Goal: Communication & Community: Ask a question

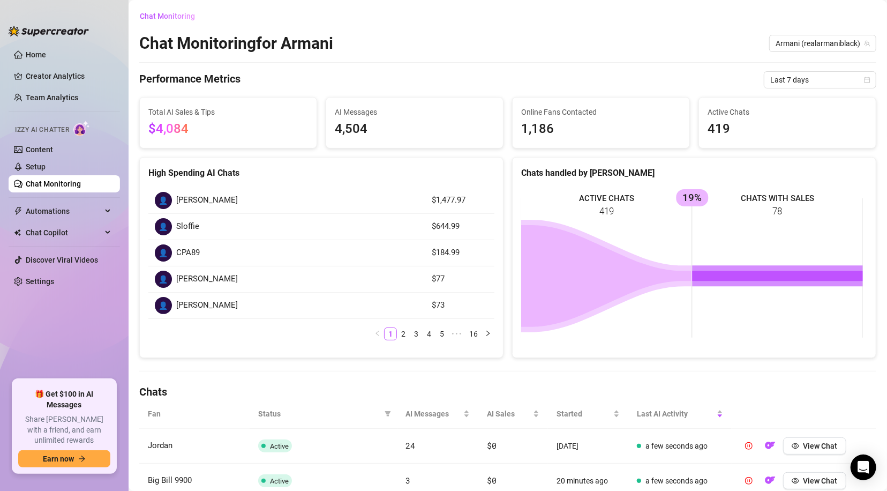
scroll to position [278, 0]
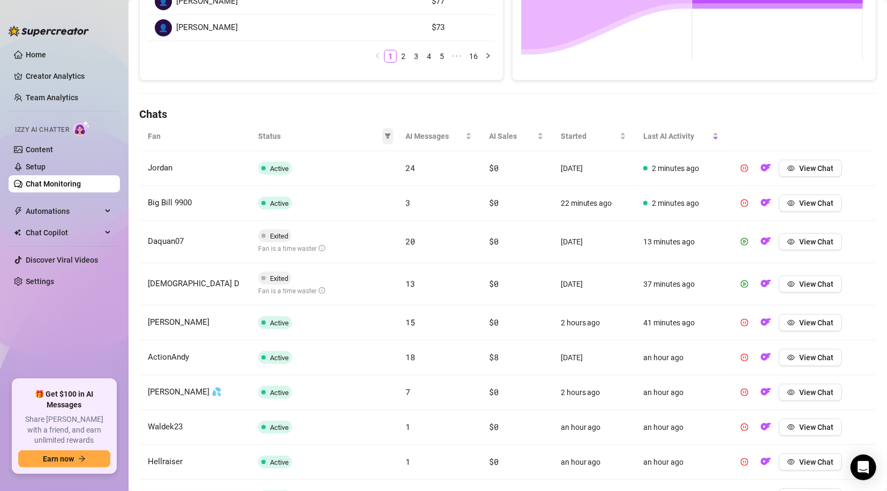
click at [385, 136] on icon "filter" at bounding box center [388, 135] width 6 height 5
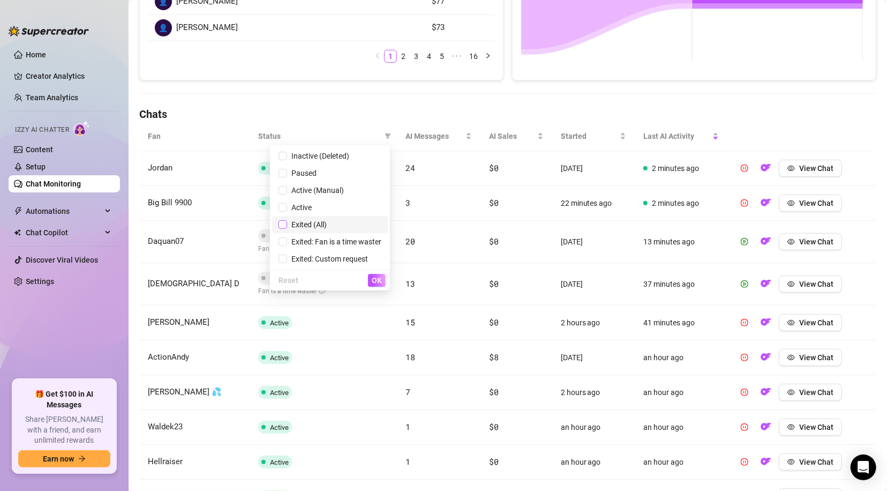
click at [282, 222] on input "checkbox" at bounding box center [283, 224] width 9 height 9
click at [373, 282] on span "OK" at bounding box center [377, 280] width 10 height 9
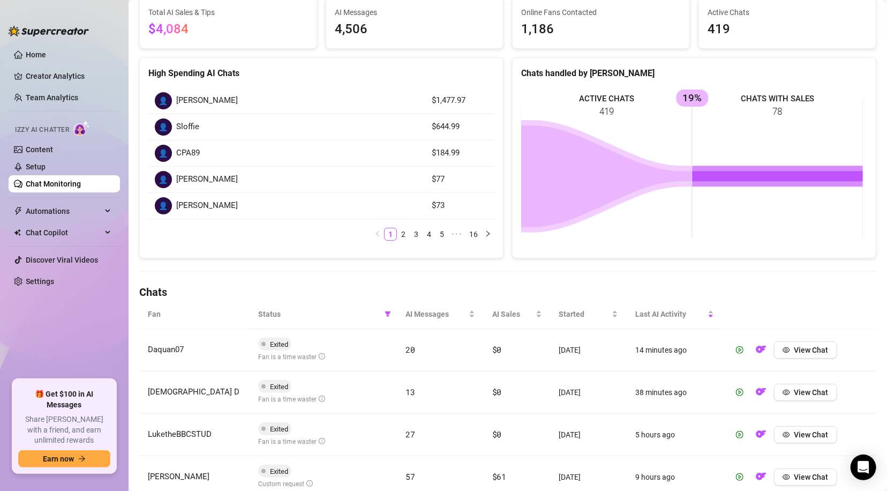
scroll to position [0, 0]
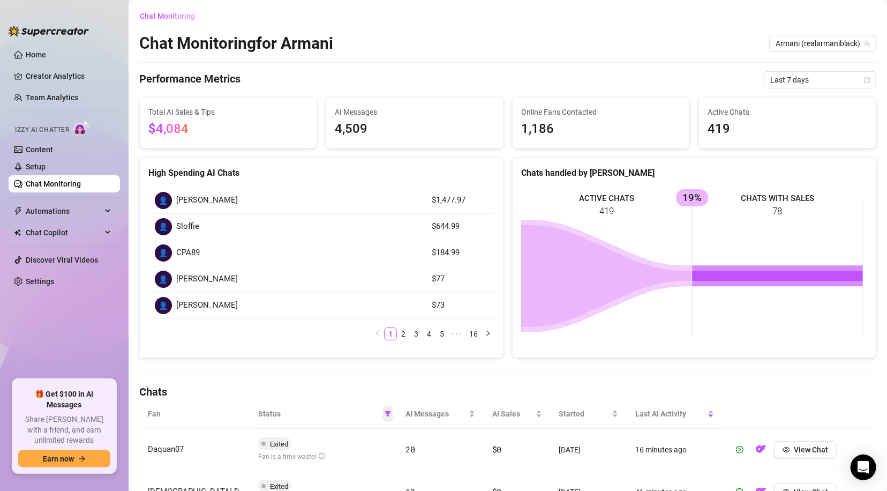
click at [385, 413] on icon "filter" at bounding box center [388, 413] width 6 height 5
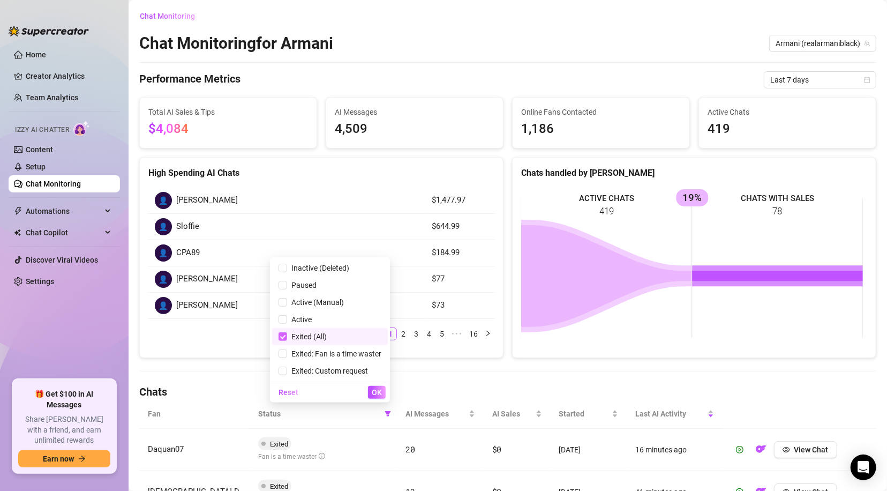
click at [282, 339] on input "checkbox" at bounding box center [283, 336] width 9 height 9
checkbox input "false"
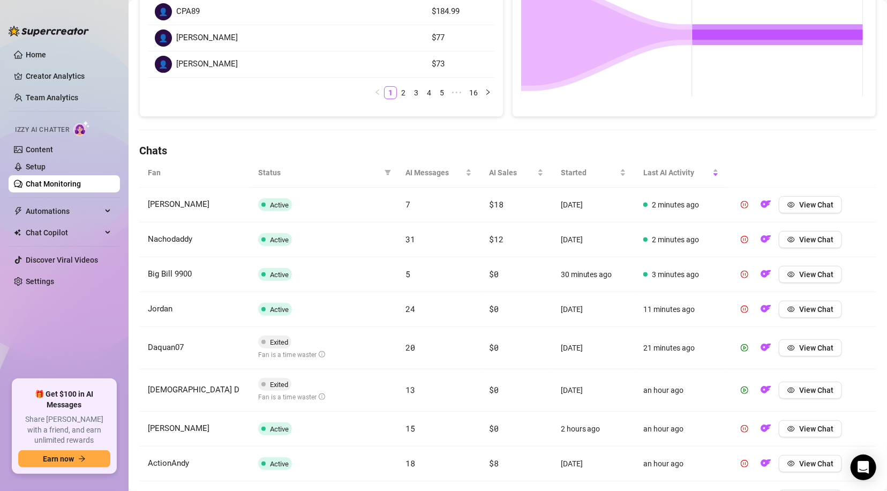
scroll to position [220, 0]
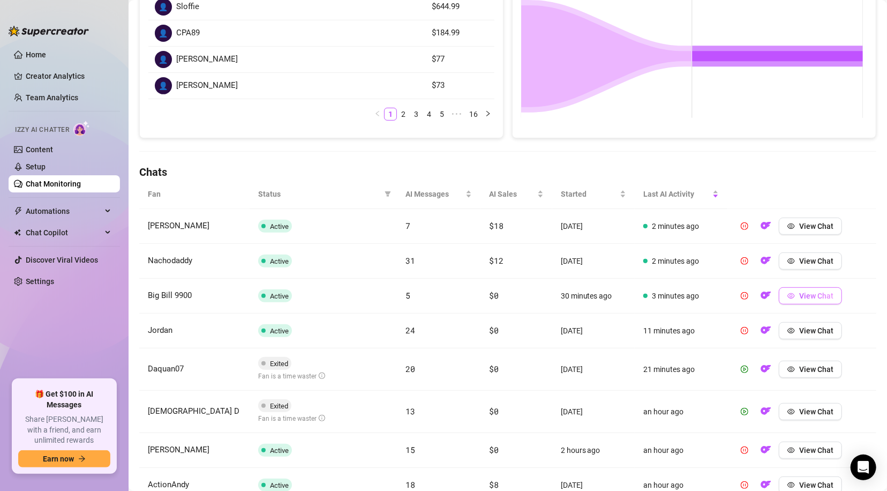
click at [812, 293] on span "View Chat" at bounding box center [816, 295] width 34 height 9
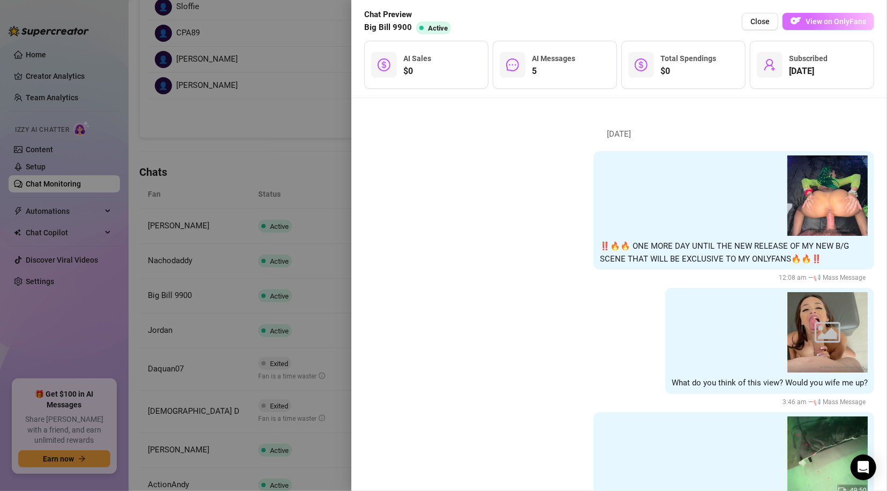
click at [812, 18] on span "View on OnlyFans" at bounding box center [836, 21] width 61 height 9
click at [766, 24] on span "Close" at bounding box center [760, 21] width 19 height 9
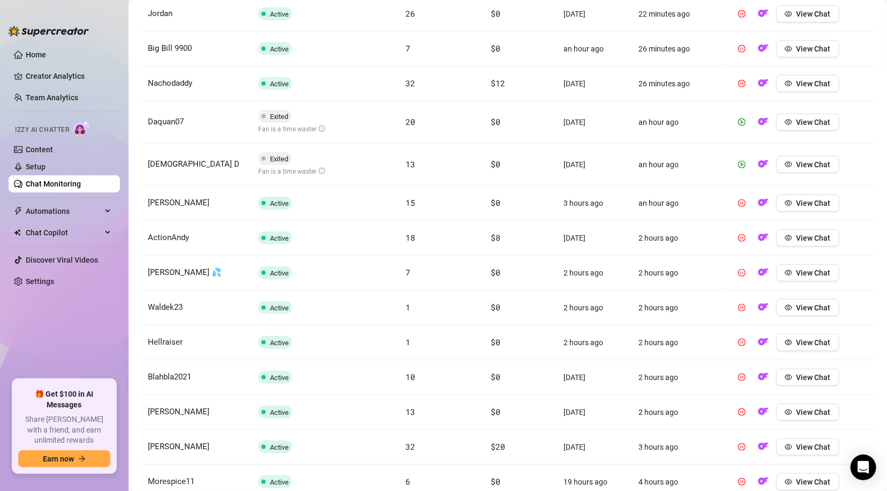
scroll to position [99, 0]
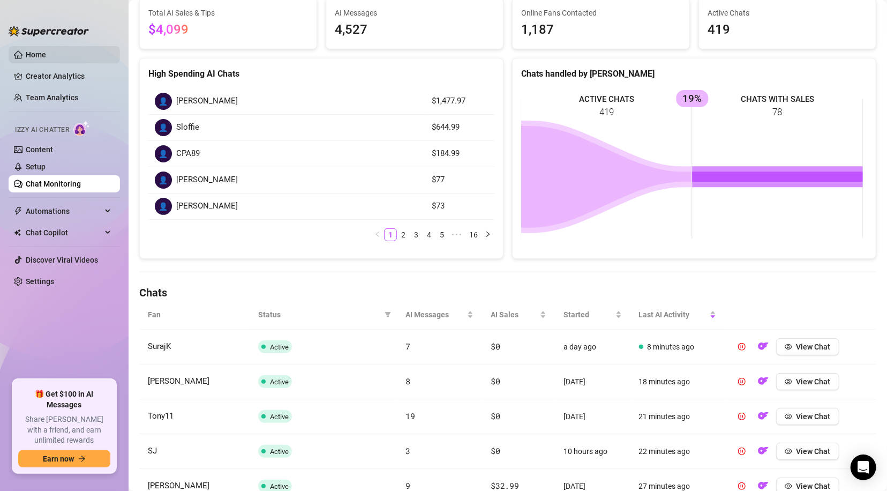
click at [30, 50] on link "Home" at bounding box center [36, 54] width 20 height 9
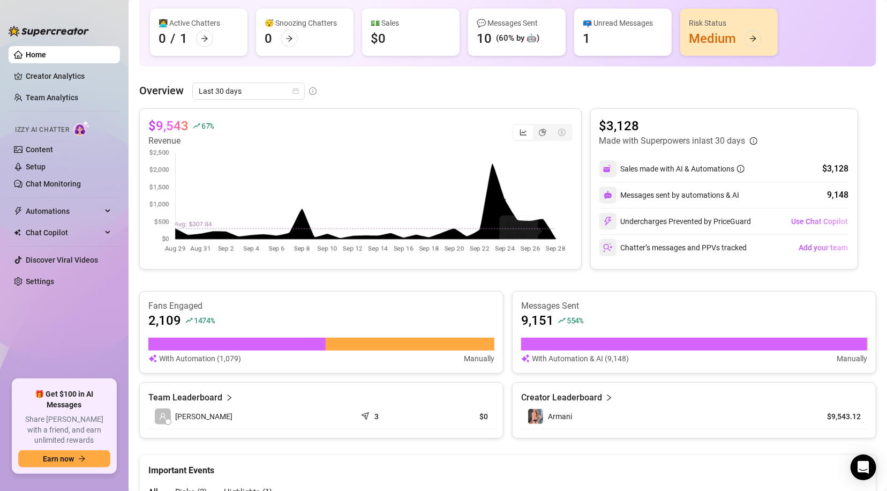
scroll to position [78, 0]
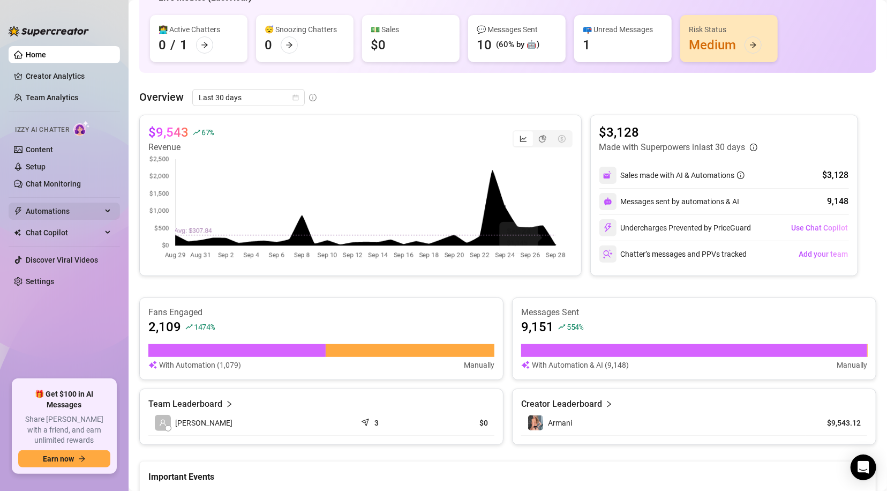
click at [89, 206] on span "Automations" at bounding box center [64, 211] width 76 height 17
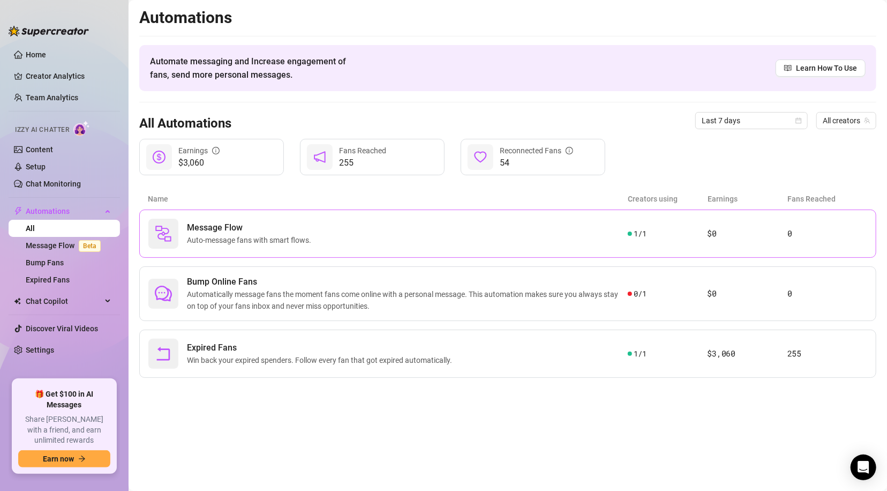
click at [272, 247] on div "Message Flow Auto-message fans with smart flows." at bounding box center [388, 234] width 480 height 30
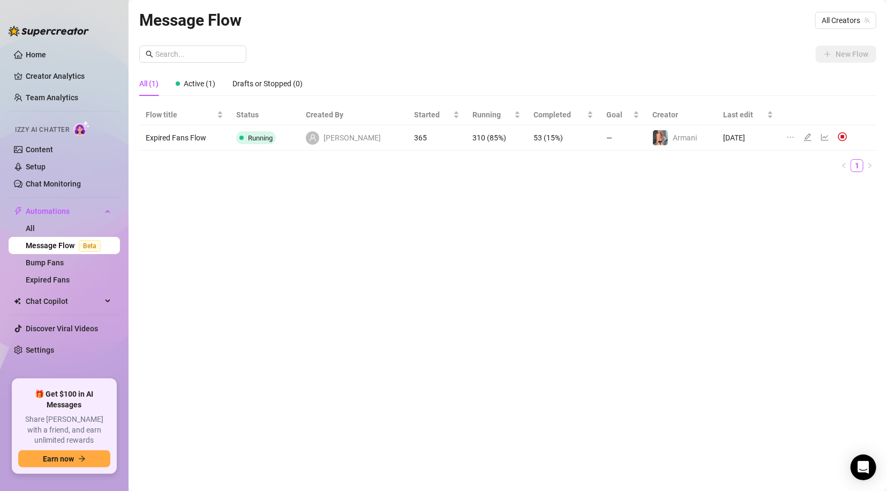
click at [71, 246] on link "Message Flow Beta" at bounding box center [65, 245] width 79 height 9
click at [58, 276] on link "Expired Fans" at bounding box center [48, 279] width 44 height 9
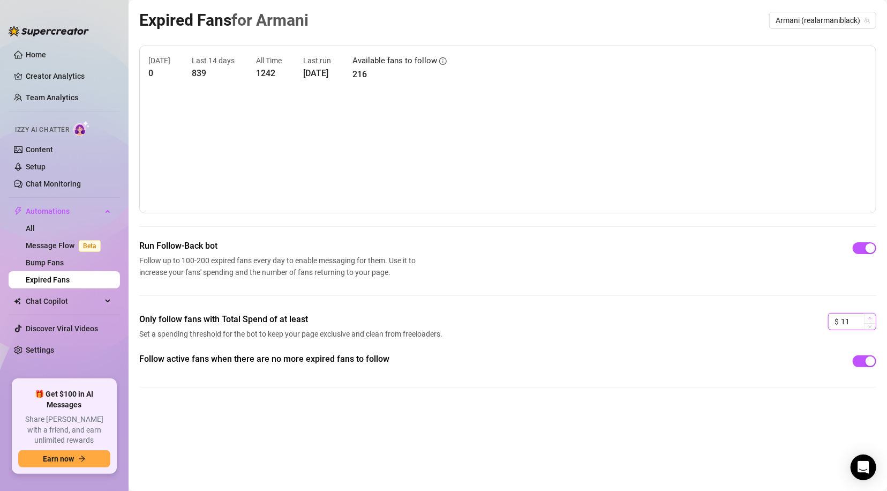
click at [868, 314] on span "Increase Value" at bounding box center [870, 318] width 12 height 10
drag, startPoint x: 862, startPoint y: 320, endPoint x: 814, endPoint y: 331, distance: 48.9
click at [814, 331] on div "Only follow fans with Total Spend of at least Set a spending threshold for the …" at bounding box center [507, 333] width 737 height 40
type input "75"
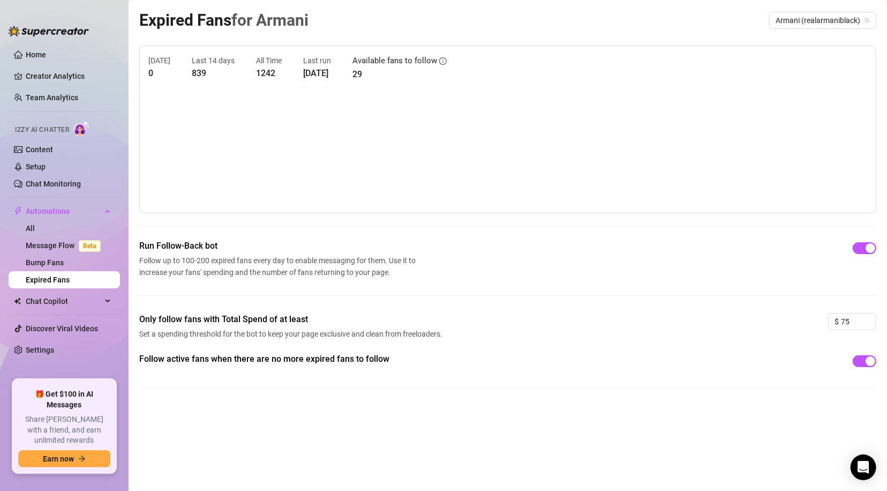
click at [772, 399] on div "Follow active fans when there are no more expired fans to follow" at bounding box center [507, 379] width 737 height 52
click at [35, 224] on link "All" at bounding box center [30, 228] width 9 height 9
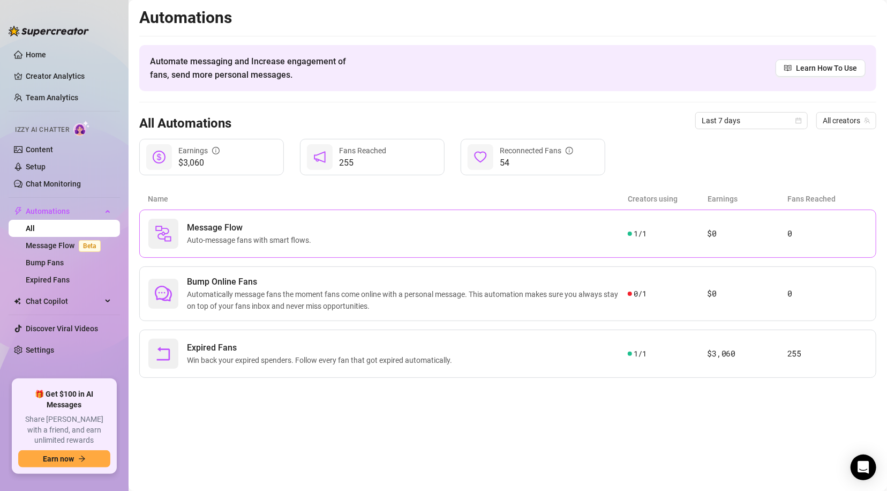
click at [447, 241] on div "Message Flow Auto-message fans with smart flows." at bounding box center [388, 234] width 480 height 30
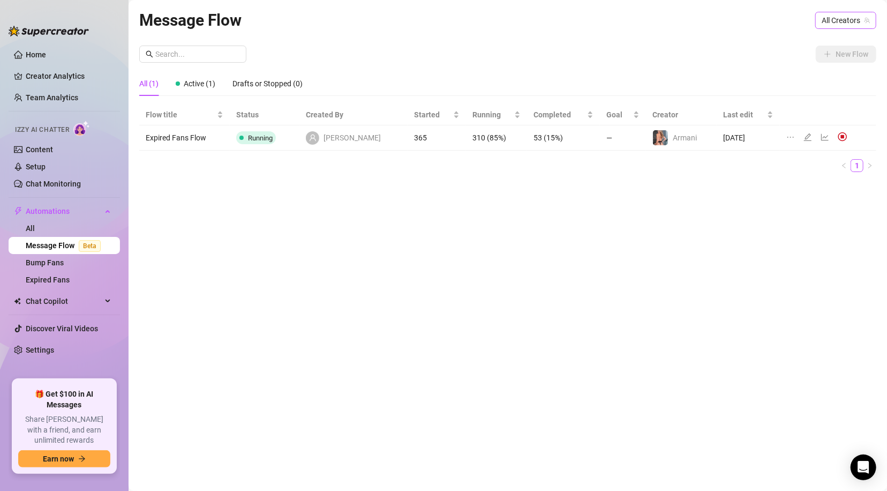
click at [858, 24] on span "All Creators" at bounding box center [846, 20] width 48 height 16
click at [827, 58] on span "( realarmaniblack )" at bounding box center [838, 60] width 59 height 12
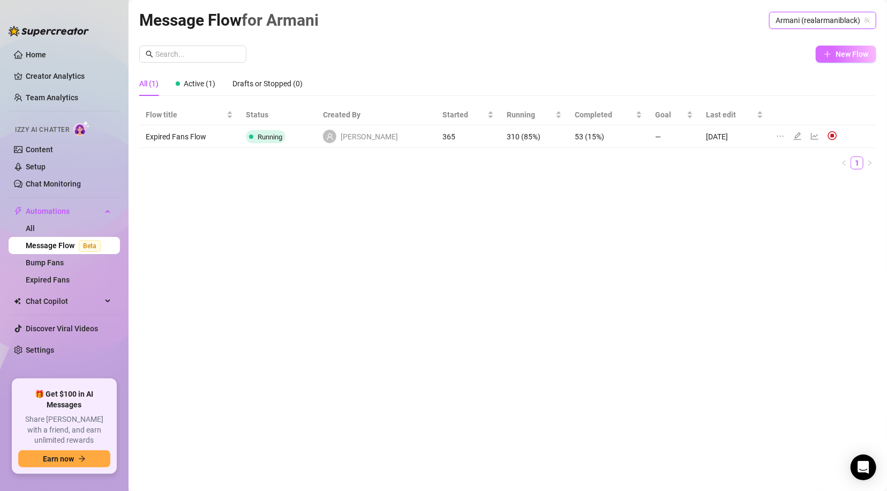
click at [828, 55] on icon "plus" at bounding box center [827, 54] width 1 height 6
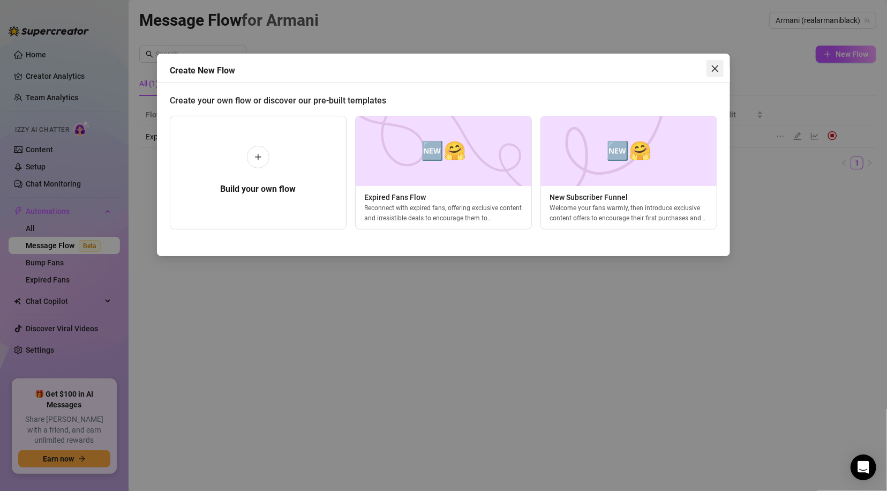
click at [716, 66] on icon "close" at bounding box center [715, 68] width 9 height 9
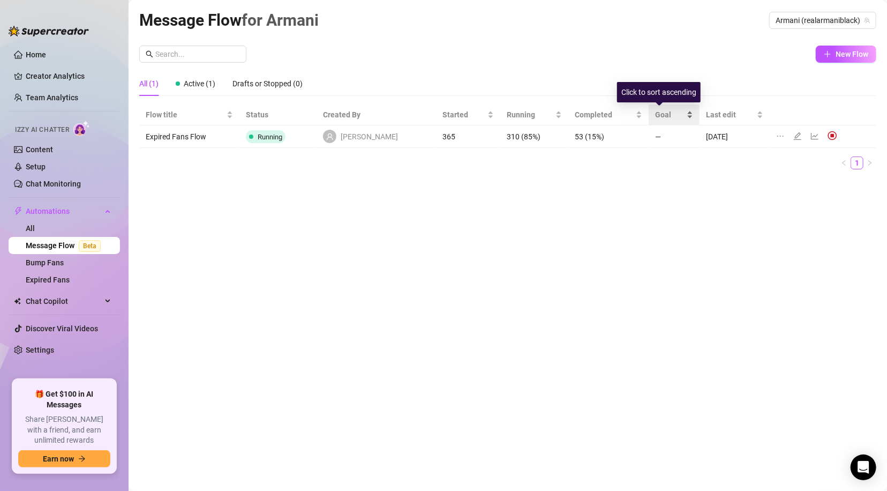
click at [673, 111] on div "Goal" at bounding box center [674, 115] width 38 height 12
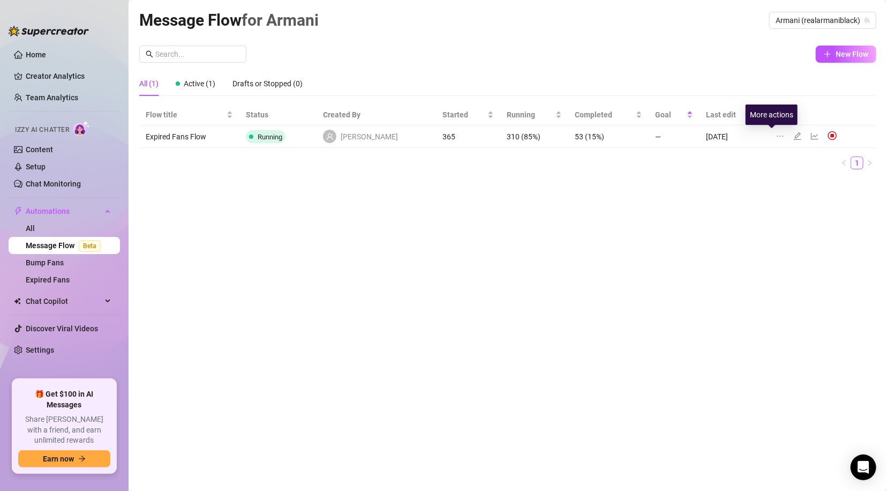
click at [776, 138] on icon "ellipsis" at bounding box center [780, 136] width 9 height 9
click at [716, 76] on div "All (1) Active (1) Drafts or Stopped (0)" at bounding box center [507, 83] width 737 height 25
click at [794, 137] on icon "edit" at bounding box center [798, 136] width 9 height 9
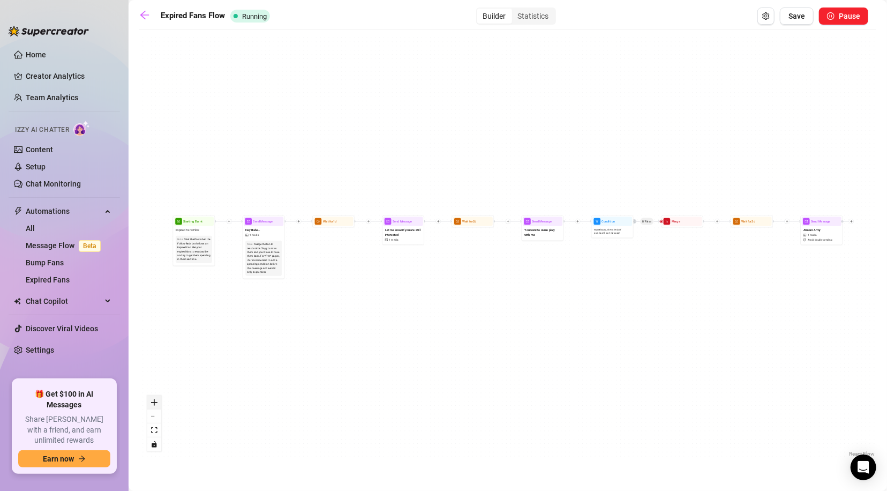
click at [155, 400] on icon "zoom in" at bounding box center [154, 402] width 6 height 6
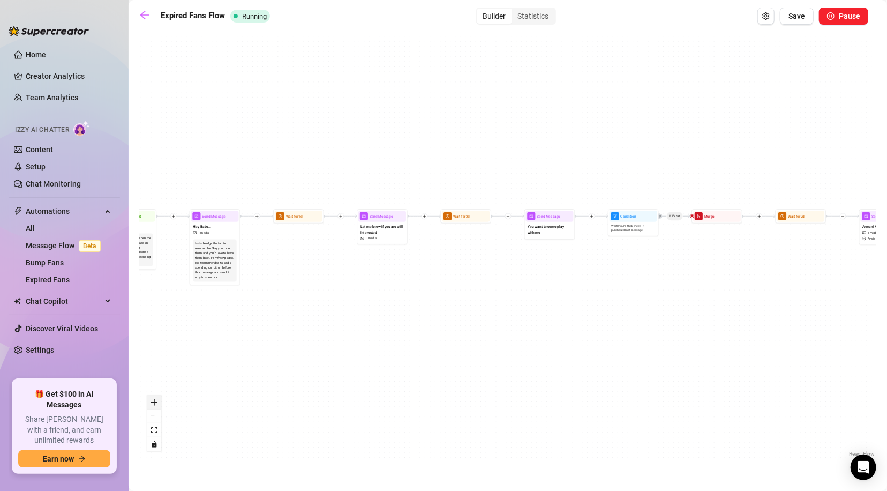
click at [155, 400] on icon "zoom in" at bounding box center [154, 402] width 6 height 6
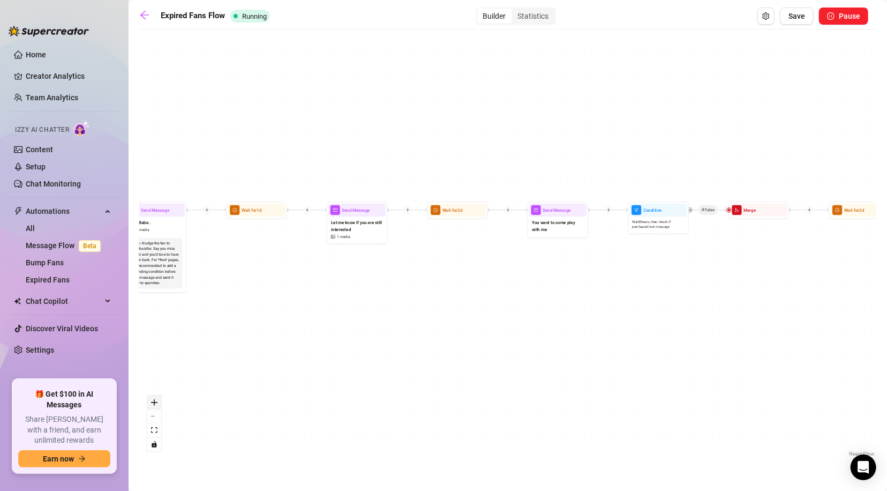
click at [155, 400] on icon "zoom in" at bounding box center [154, 402] width 6 height 6
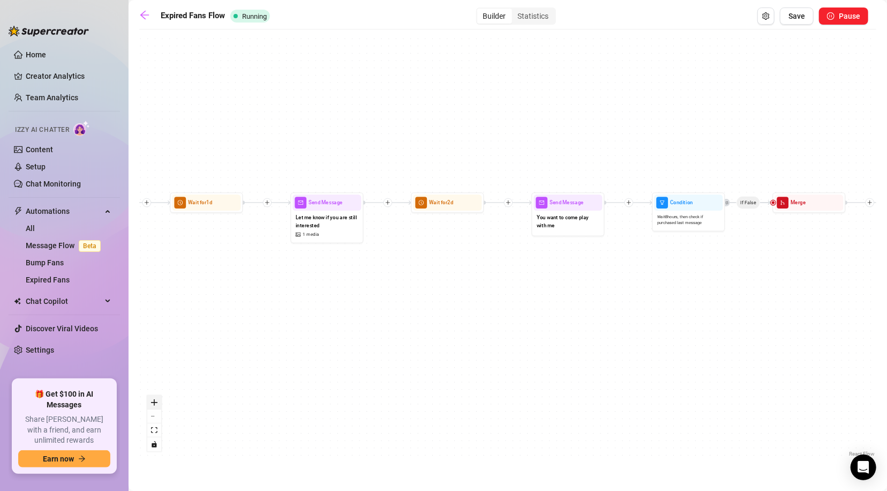
click at [155, 400] on icon "zoom in" at bounding box center [154, 402] width 6 height 6
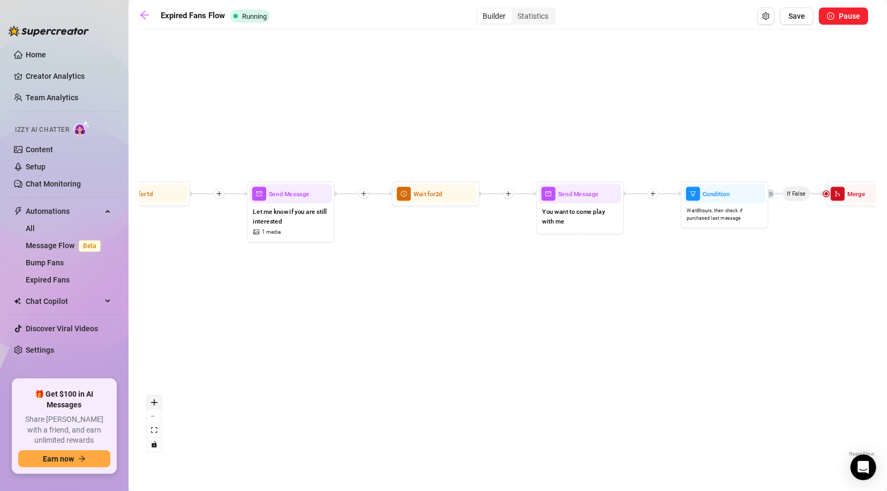
click at [155, 400] on icon "zoom in" at bounding box center [154, 402] width 6 height 6
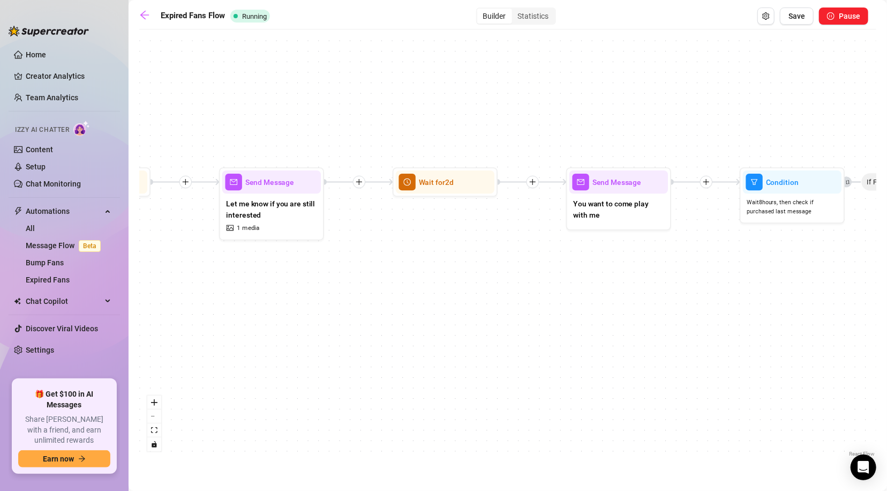
drag, startPoint x: 207, startPoint y: 346, endPoint x: 212, endPoint y: 345, distance: 5.5
click at [212, 345] on div "If True If False Send Message Armani Army 1 media Avoid double sending Wait for…" at bounding box center [507, 247] width 737 height 424
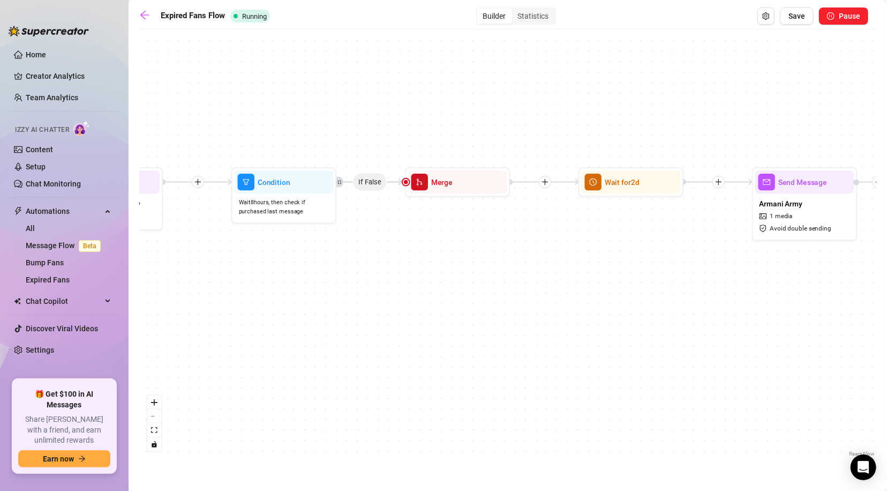
drag, startPoint x: 763, startPoint y: 347, endPoint x: 255, endPoint y: 347, distance: 508.5
click at [255, 347] on div "If True If False Send Message Armani Army 1 media Avoid double sending Wait for…" at bounding box center [507, 247] width 737 height 424
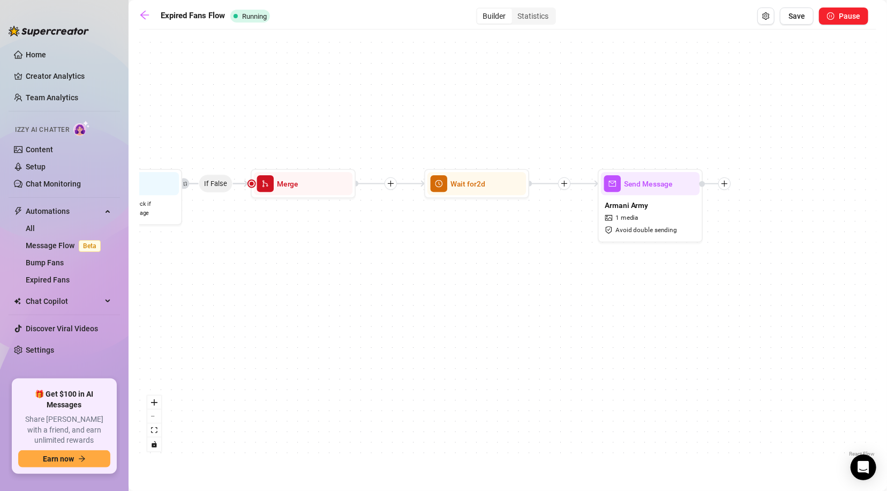
drag, startPoint x: 743, startPoint y: 340, endPoint x: 589, endPoint y: 342, distance: 154.3
click at [589, 342] on div "If True If False Send Message Armani Army 1 media Avoid double sending Wait for…" at bounding box center [507, 247] width 737 height 424
click at [793, 15] on span "Save" at bounding box center [797, 16] width 17 height 9
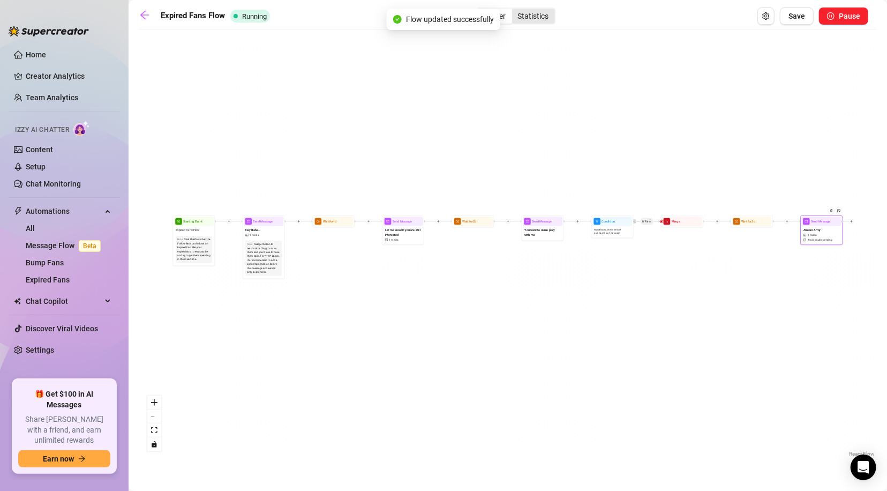
click at [548, 18] on div "Statistics" at bounding box center [533, 16] width 43 height 15
click at [515, 10] on input "Statistics" at bounding box center [515, 10] width 0 height 0
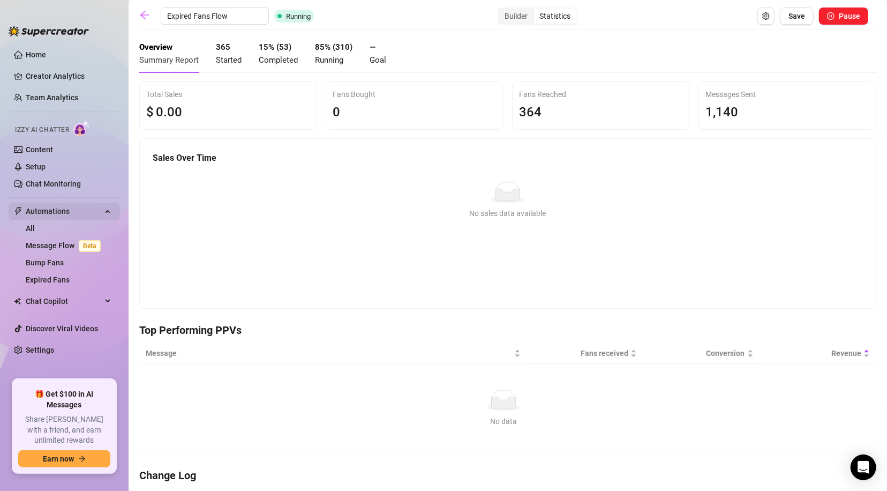
click at [51, 207] on span "Automations" at bounding box center [64, 211] width 76 height 17
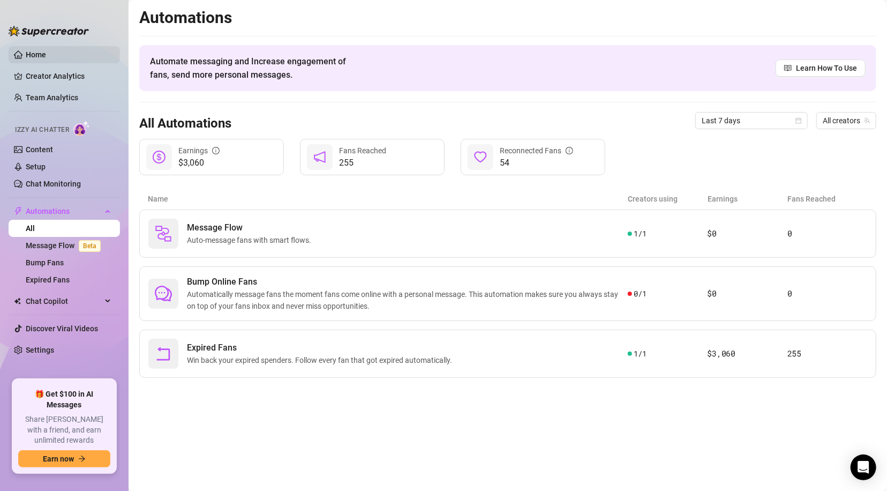
click at [26, 51] on link "Home" at bounding box center [36, 54] width 20 height 9
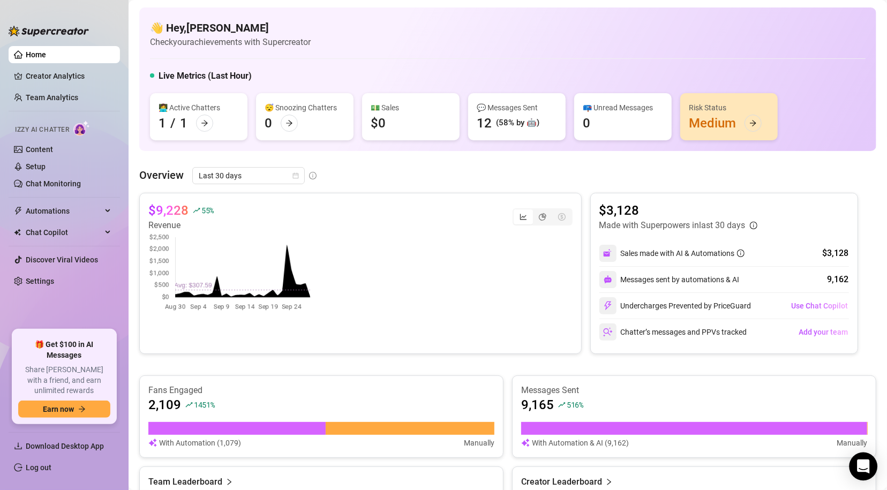
click at [616, 462] on icon "Open Intercom Messenger" at bounding box center [863, 467] width 12 height 14
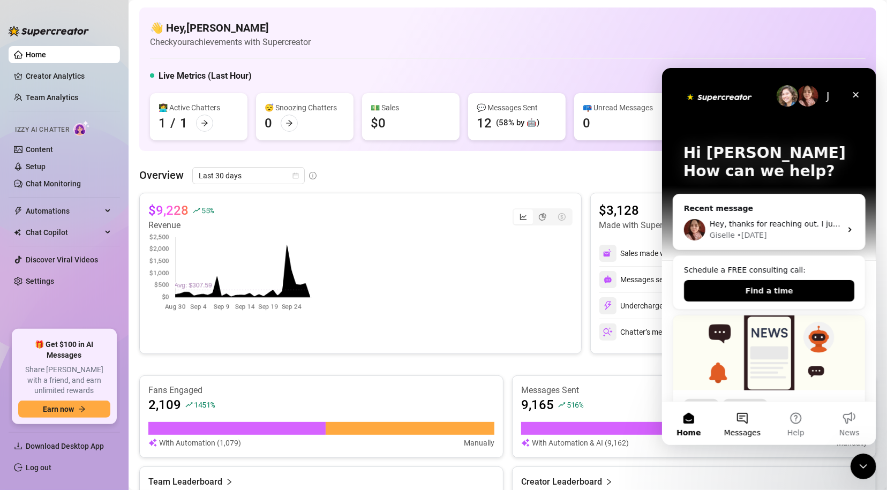
click at [616, 422] on button "Messages" at bounding box center [742, 423] width 54 height 43
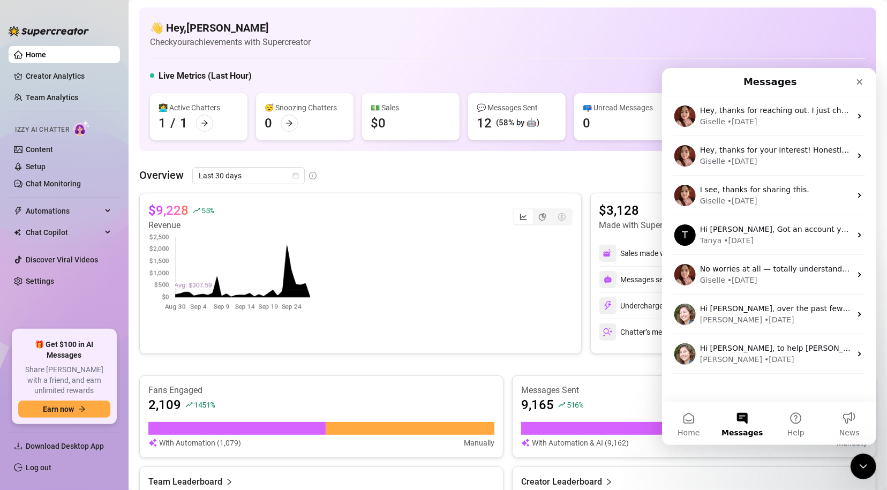
click at [616, 423] on button "Messages" at bounding box center [742, 423] width 54 height 43
click at [616, 423] on button "Home" at bounding box center [689, 423] width 54 height 43
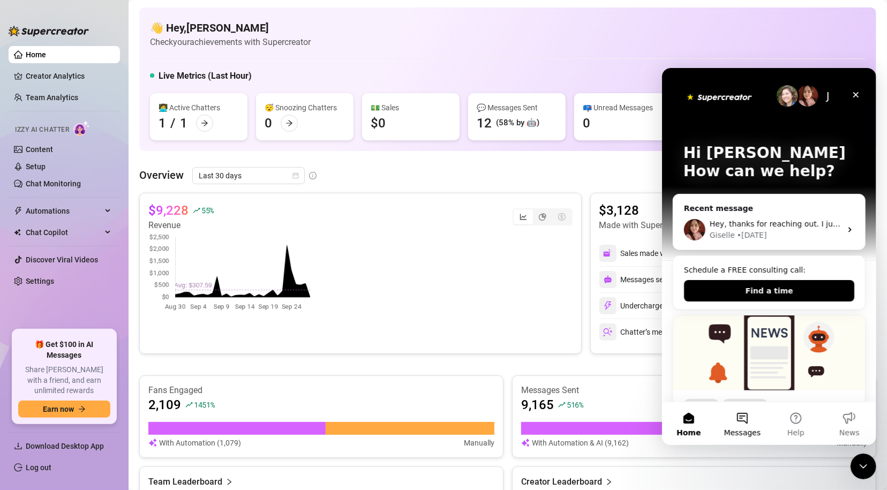
click at [616, 421] on button "Messages" at bounding box center [742, 423] width 54 height 43
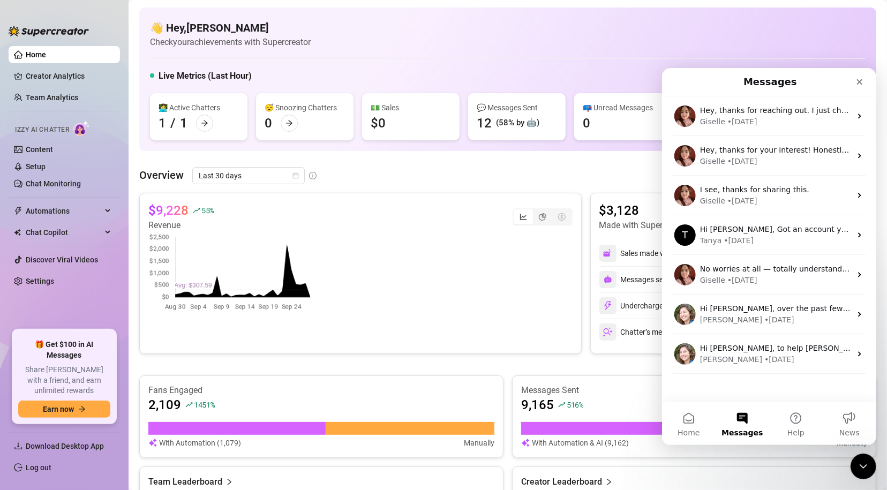
click at [616, 413] on button "Messages" at bounding box center [742, 423] width 54 height 43
click at [616, 422] on button "Home" at bounding box center [689, 423] width 54 height 43
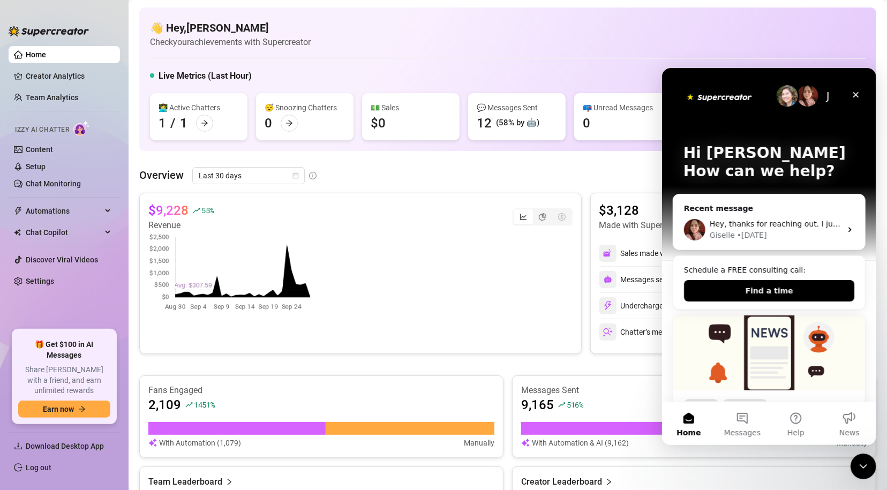
click at [616, 331] on img "Intercom messenger" at bounding box center [769, 352] width 192 height 75
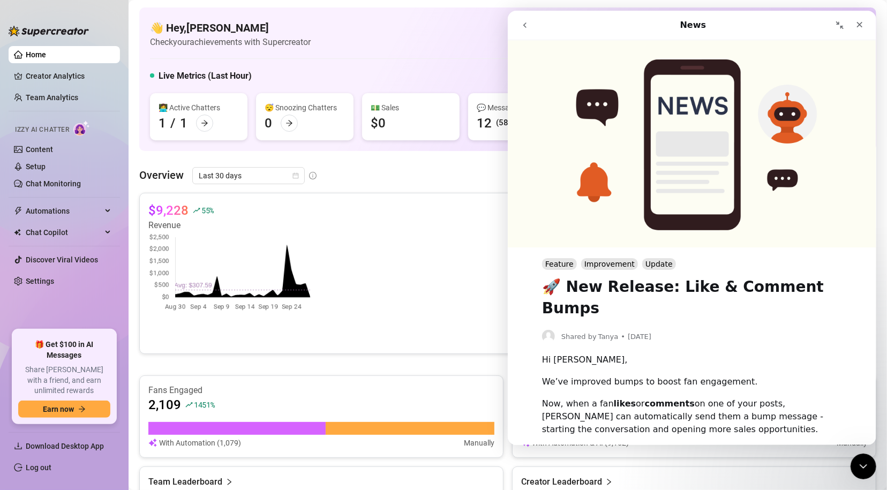
click at [524, 27] on icon "go back" at bounding box center [524, 25] width 9 height 9
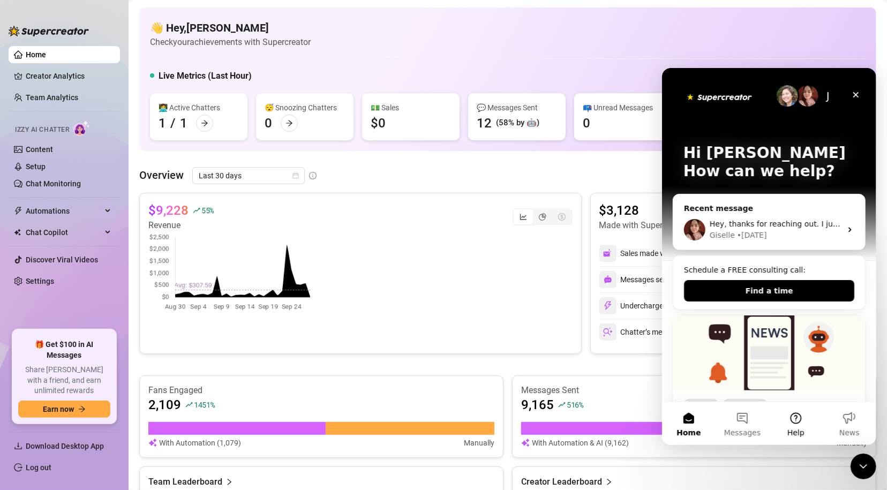
click at [616, 424] on button "Help" at bounding box center [796, 423] width 54 height 43
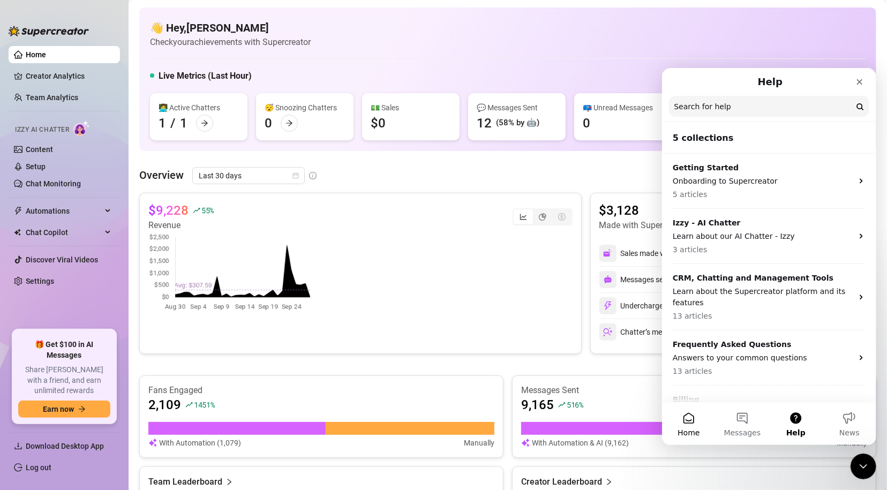
click at [616, 421] on button "Home" at bounding box center [689, 423] width 54 height 43
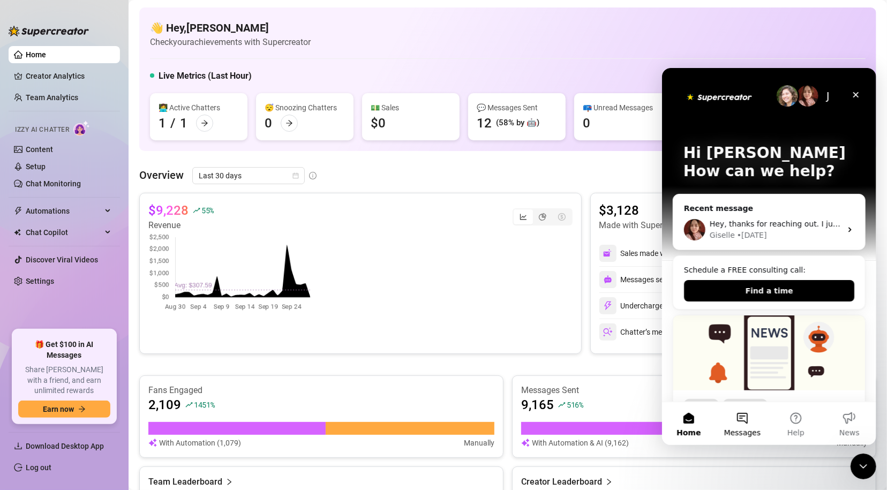
click at [616, 421] on button "Messages" at bounding box center [742, 423] width 54 height 43
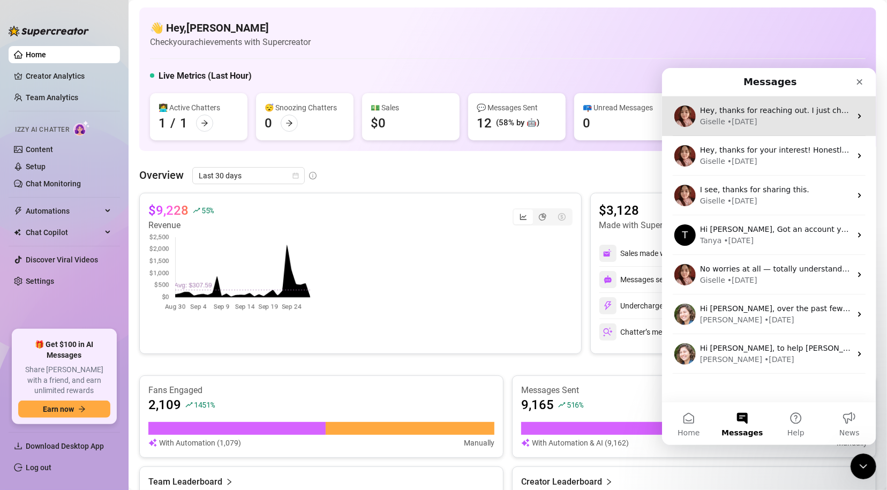
click at [616, 117] on div "Giselle • 1d ago" at bounding box center [775, 121] width 151 height 11
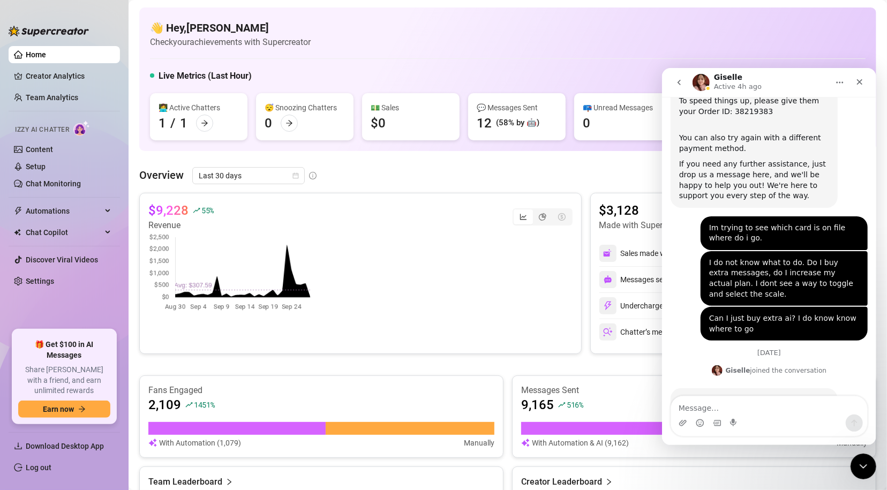
scroll to position [244, 0]
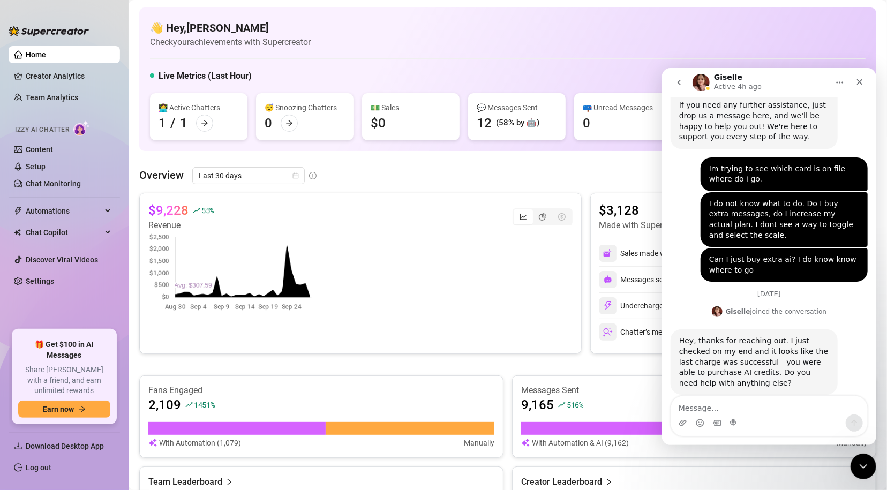
click at [616, 407] on textarea "Message…" at bounding box center [769, 405] width 196 height 18
type textarea "I"
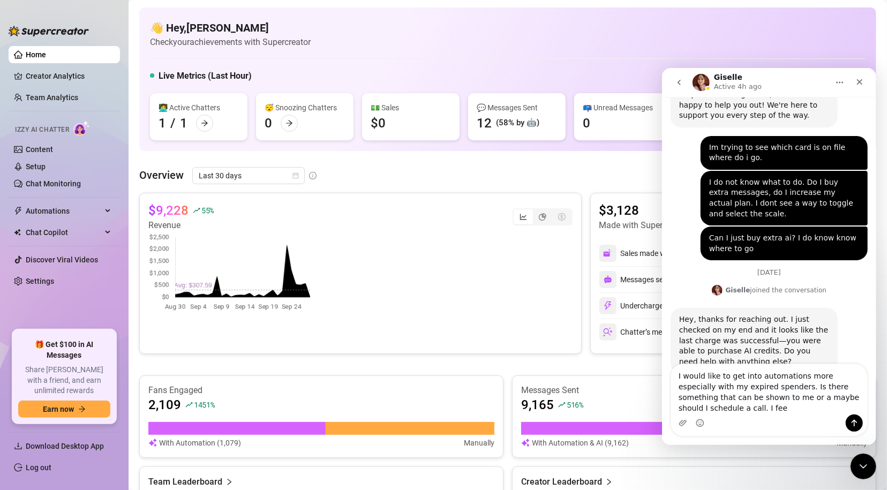
scroll to position [276, 0]
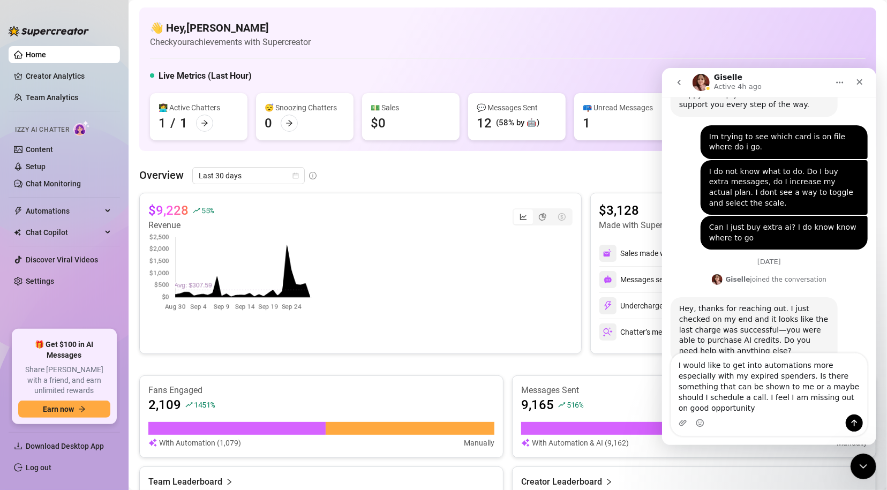
type textarea "I would like to get into automations more especially with my expired spenders. …"
click at [616, 424] on icon "Send a message…" at bounding box center [854, 423] width 6 height 7
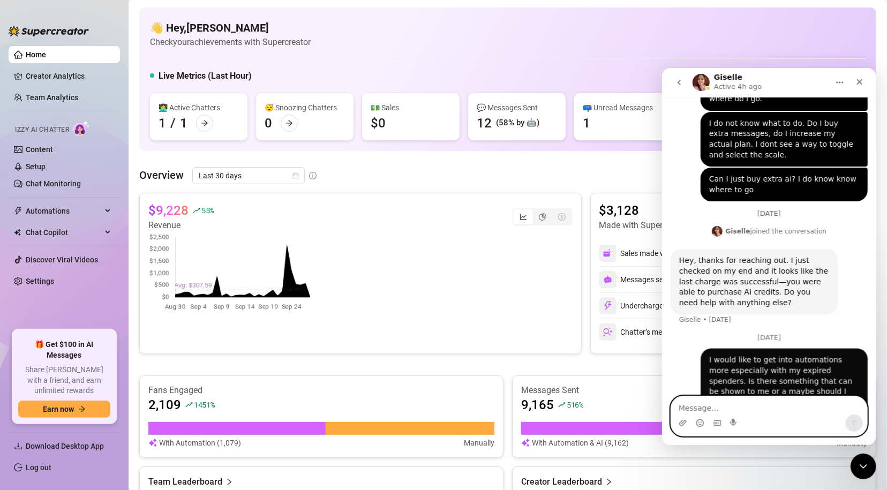
scroll to position [332, 0]
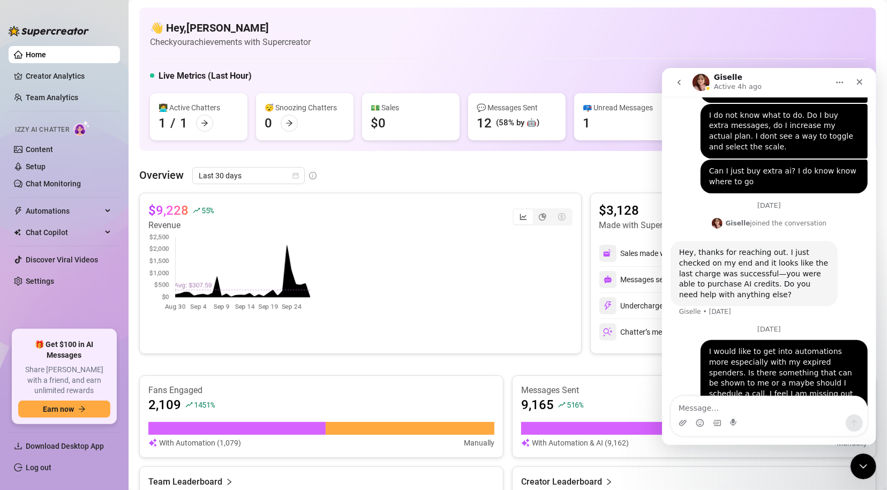
click at [616, 83] on button "Home" at bounding box center [839, 82] width 20 height 20
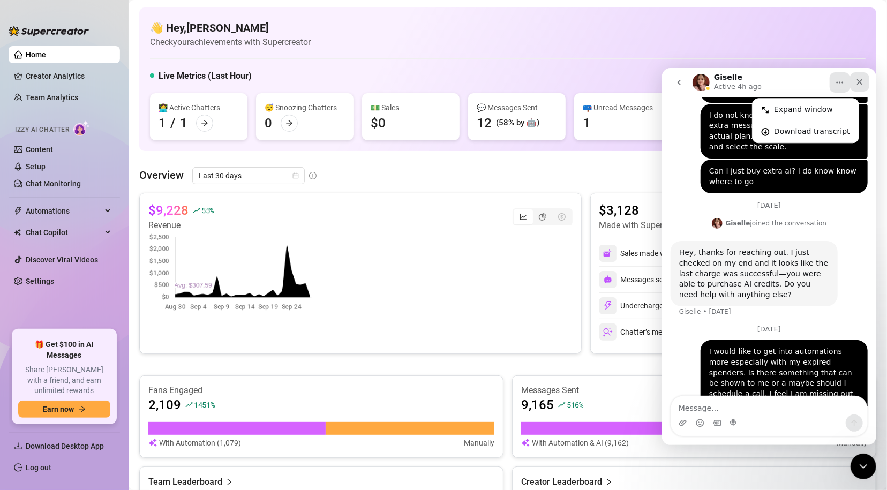
click at [616, 81] on icon "Close" at bounding box center [859, 81] width 9 height 9
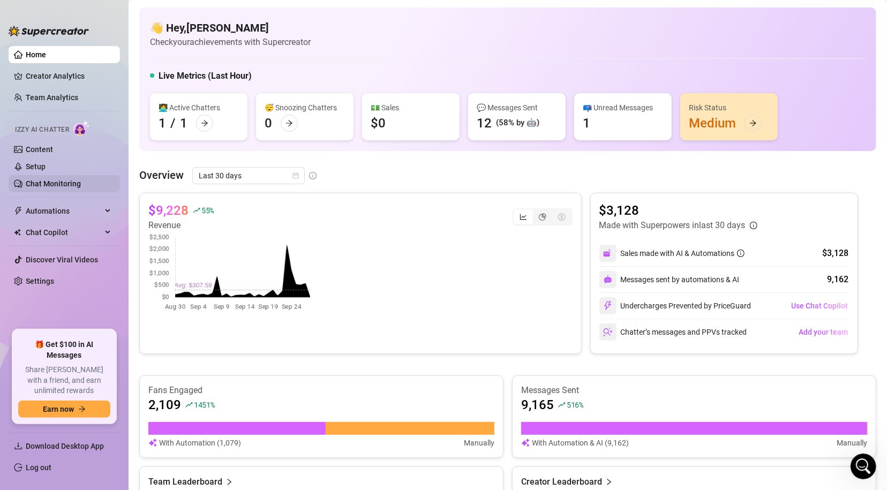
click at [69, 184] on link "Chat Monitoring" at bounding box center [53, 184] width 55 height 9
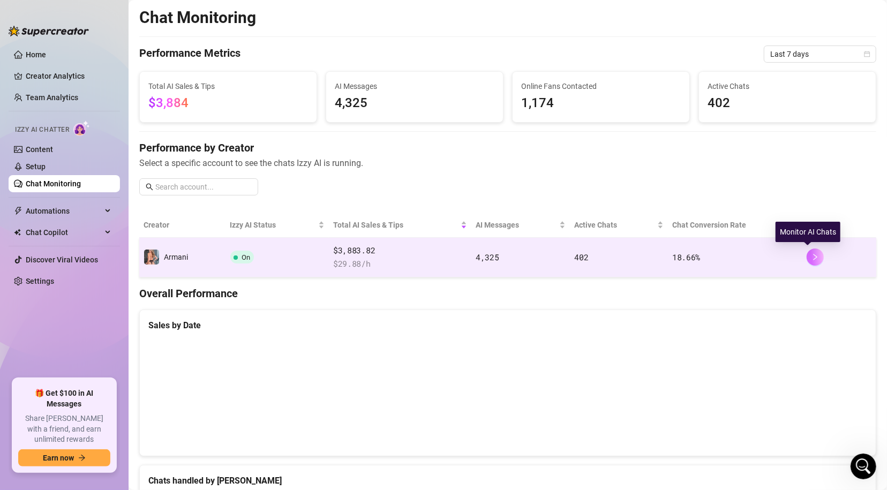
click at [616, 256] on icon "right" at bounding box center [816, 257] width 8 height 8
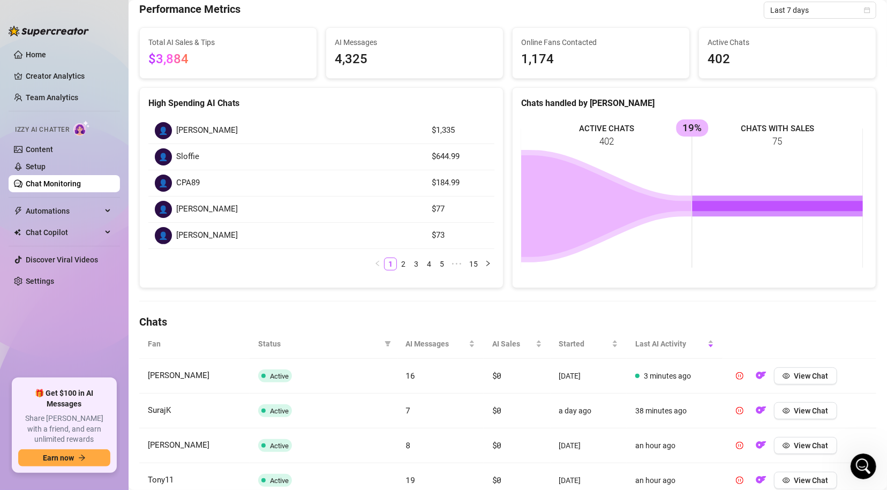
scroll to position [168, 0]
